Goal: Task Accomplishment & Management: Manage account settings

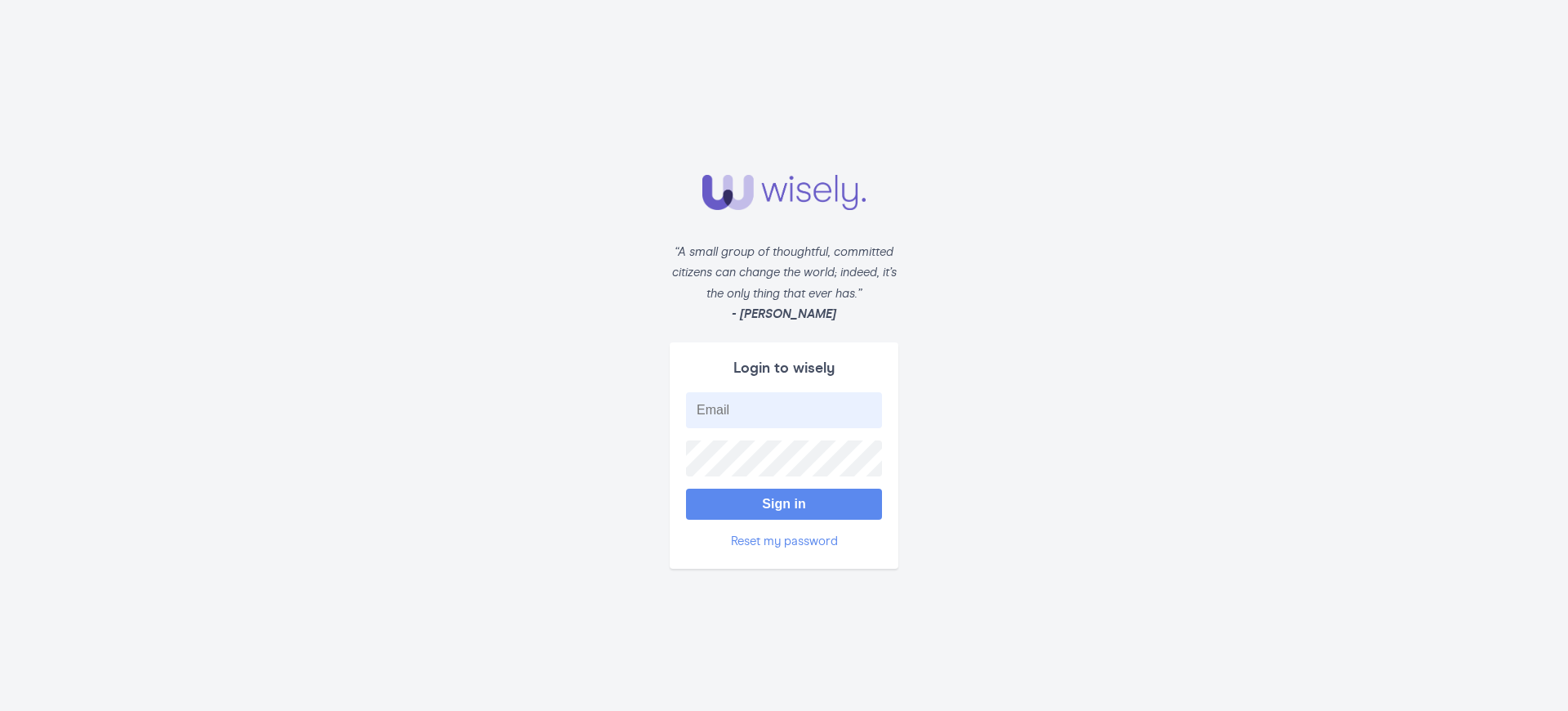
click at [784, 496] on button "Sign in" at bounding box center [784, 504] width 196 height 31
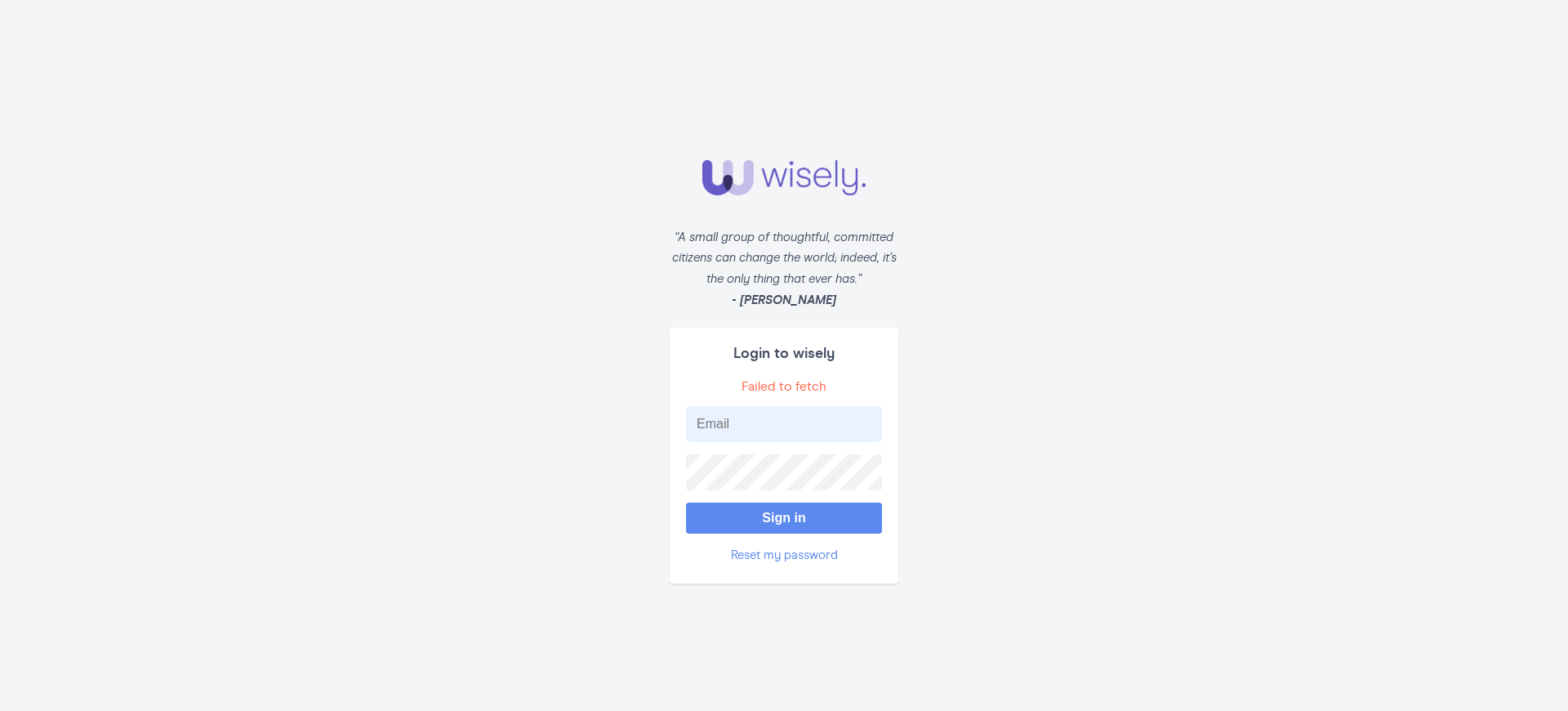
click at [784, 511] on button "Sign in" at bounding box center [784, 518] width 196 height 31
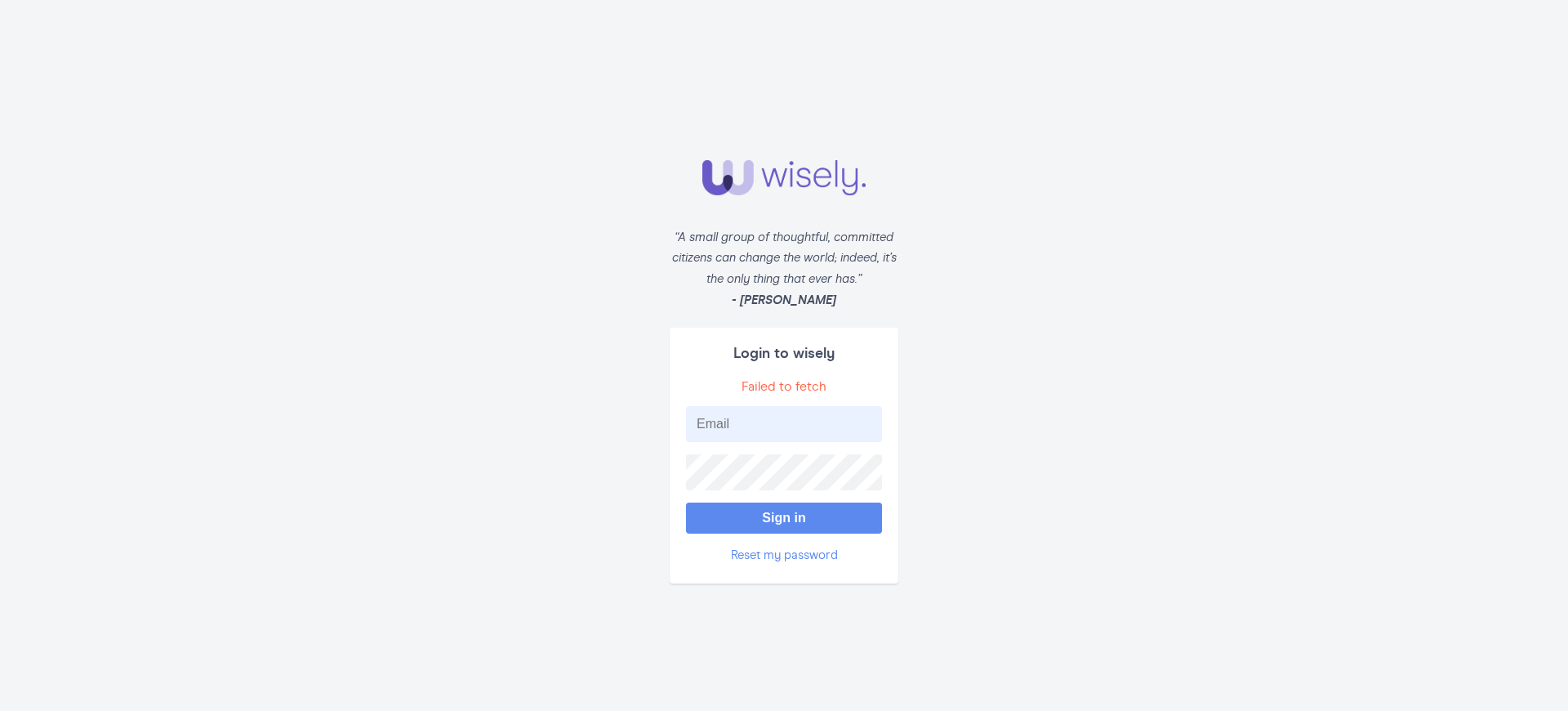
click at [784, 511] on button "Sign in" at bounding box center [784, 518] width 196 height 31
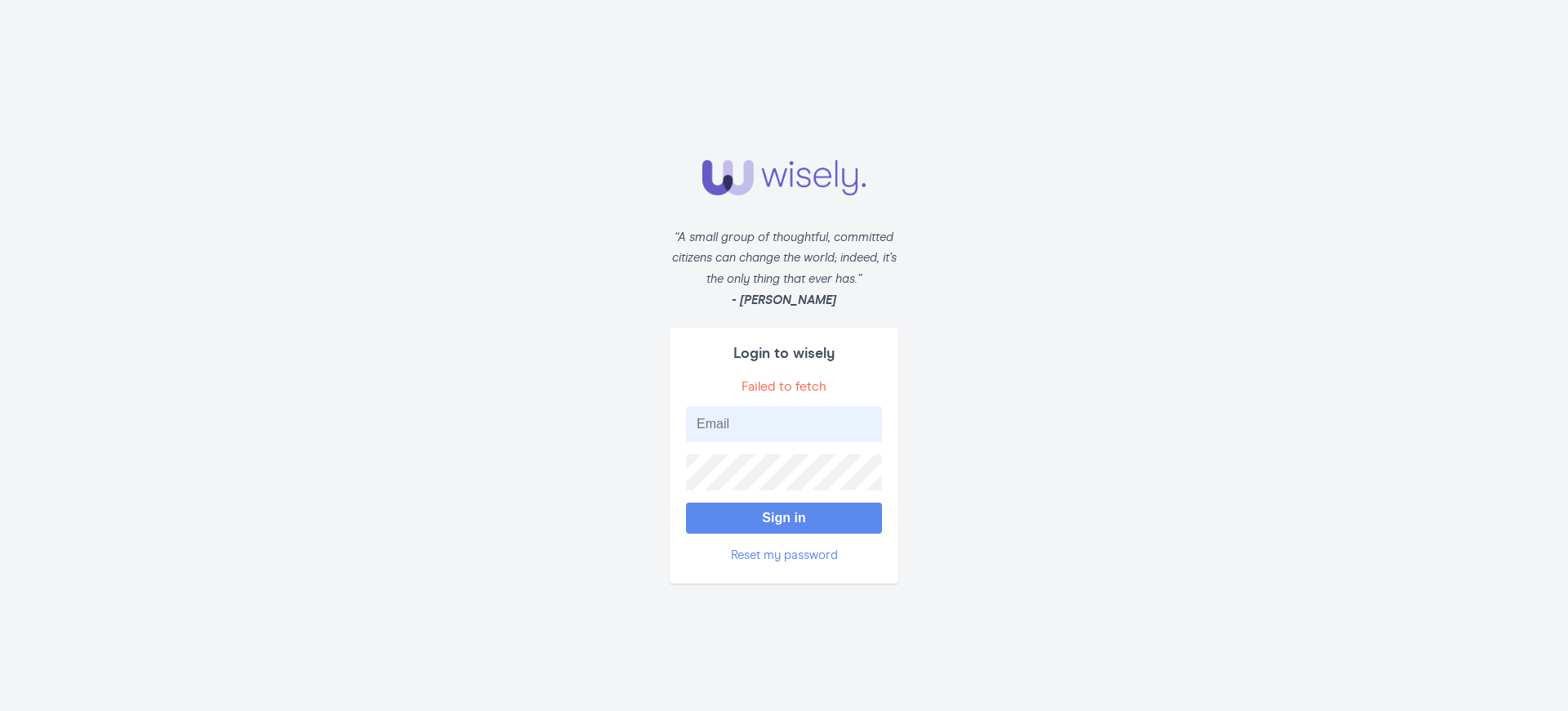
click at [784, 511] on button "Sign in" at bounding box center [784, 518] width 196 height 31
